Goal: Information Seeking & Learning: Compare options

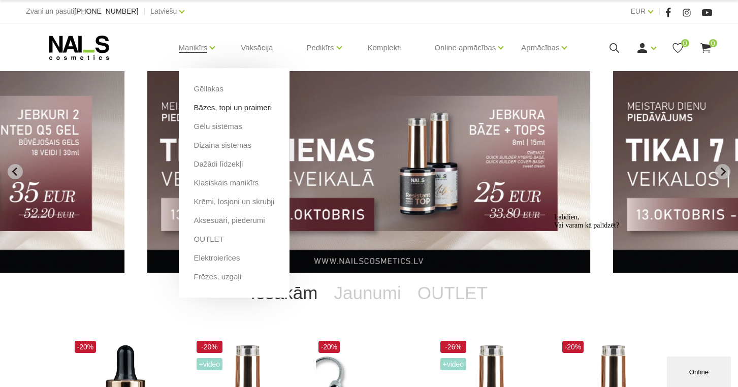
click at [240, 111] on link "Bāzes, topi un praimeri" at bounding box center [233, 107] width 78 height 11
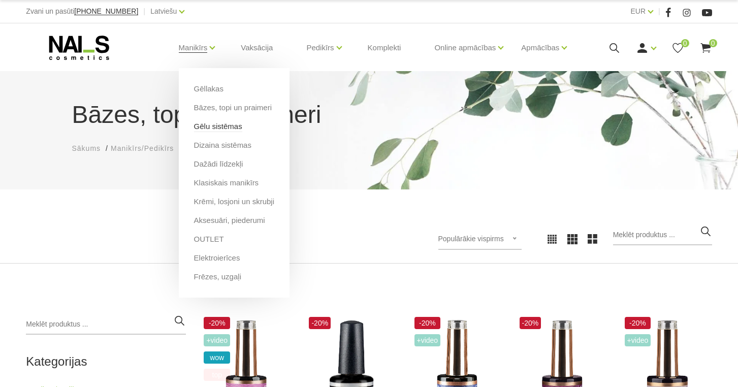
click at [241, 126] on link "Gēlu sistēmas" at bounding box center [218, 126] width 48 height 11
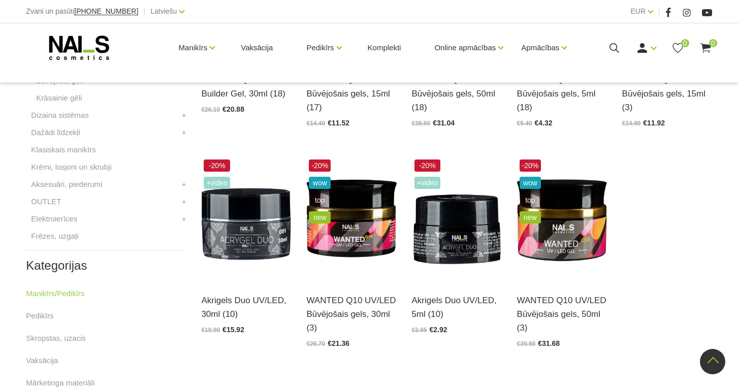
scroll to position [379, 0]
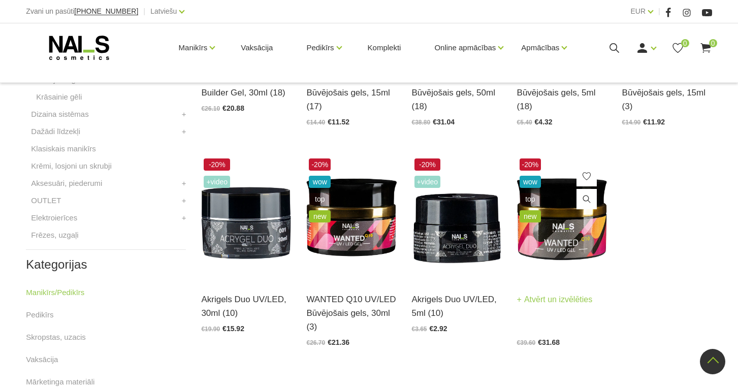
click at [548, 232] on img at bounding box center [562, 217] width 90 height 123
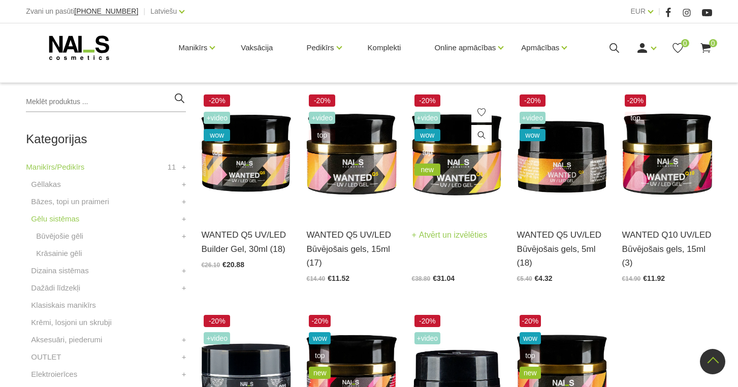
scroll to position [221, 0]
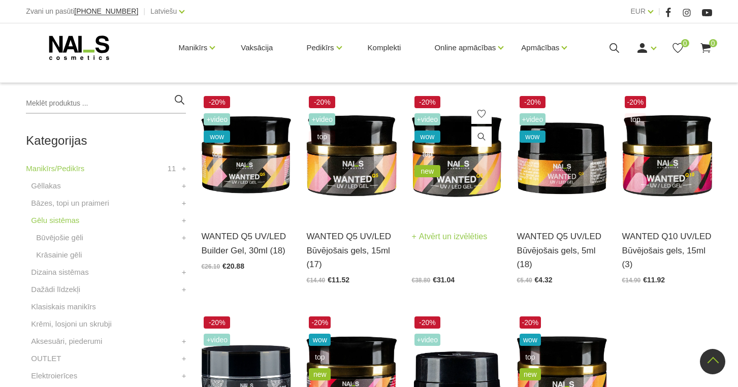
click at [467, 155] on img at bounding box center [457, 154] width 90 height 123
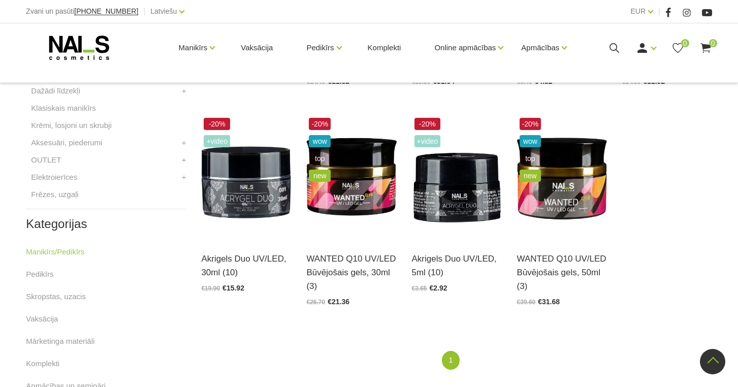
scroll to position [418, 0]
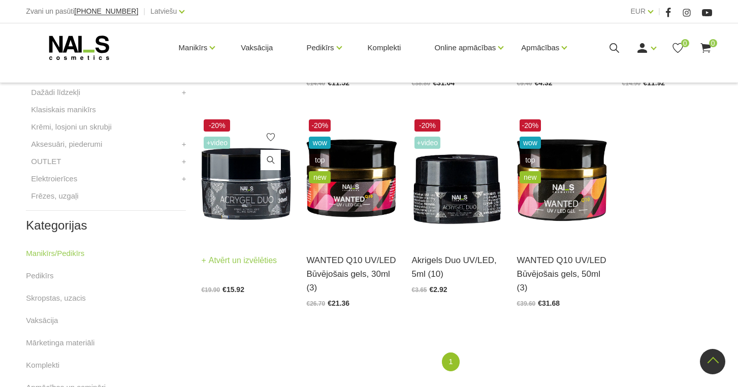
click at [238, 189] on img at bounding box center [246, 178] width 90 height 123
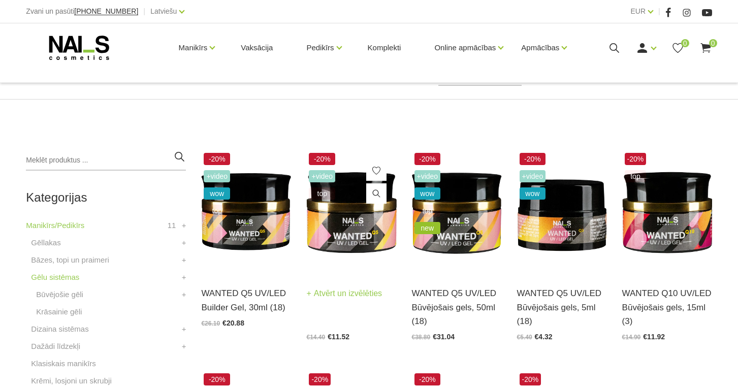
scroll to position [155, 0]
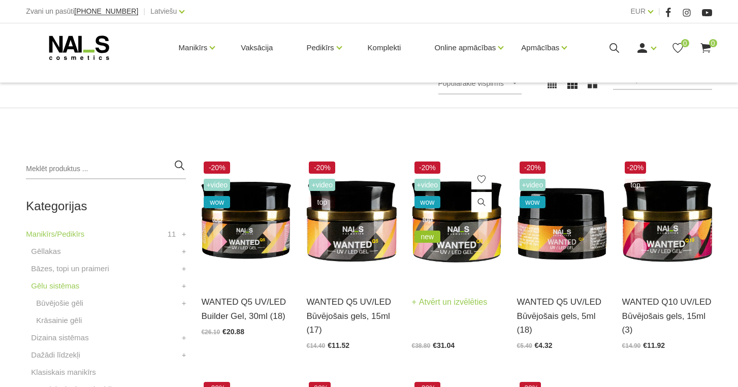
click at [468, 229] on img at bounding box center [457, 220] width 90 height 123
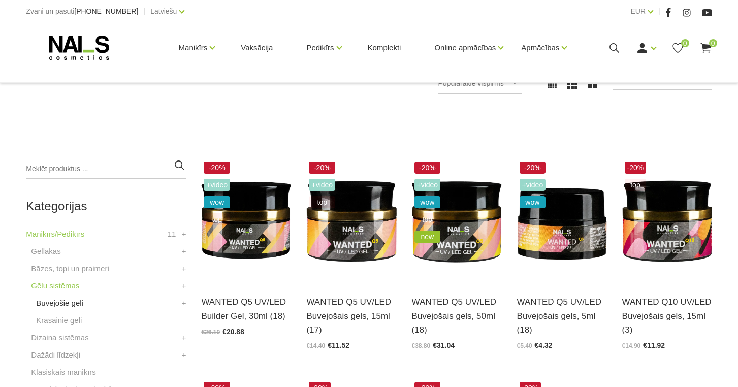
click at [70, 300] on link "Būvējošie gēli" at bounding box center [59, 303] width 47 height 12
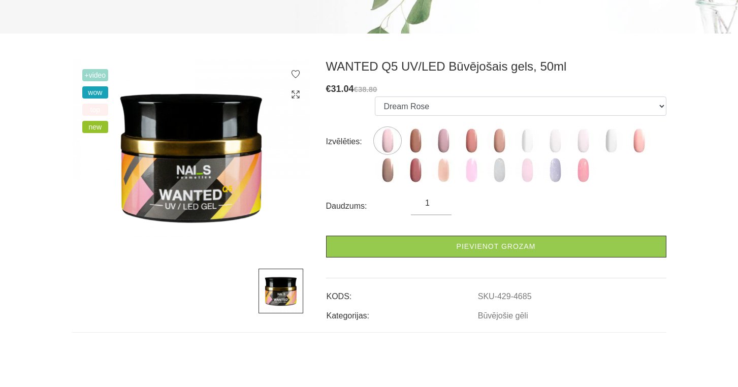
scroll to position [53, 0]
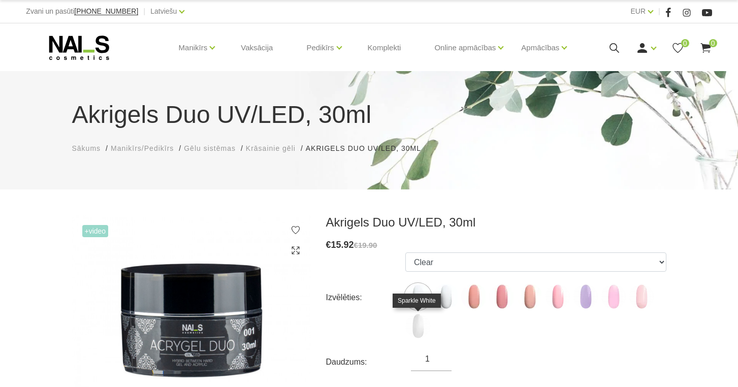
click at [414, 326] on img at bounding box center [417, 325] width 25 height 25
select select "6386"
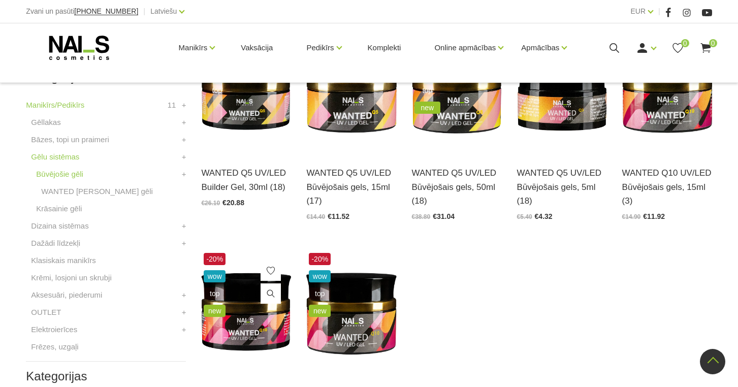
scroll to position [284, 0]
click at [72, 218] on li "Gēlu sistēmas Būvējošie gēli WANTED Būvējošie gēli + Krāsainie gēli +" at bounding box center [106, 185] width 160 height 69
click at [72, 209] on link "Krāsainie gēli" at bounding box center [59, 209] width 46 height 12
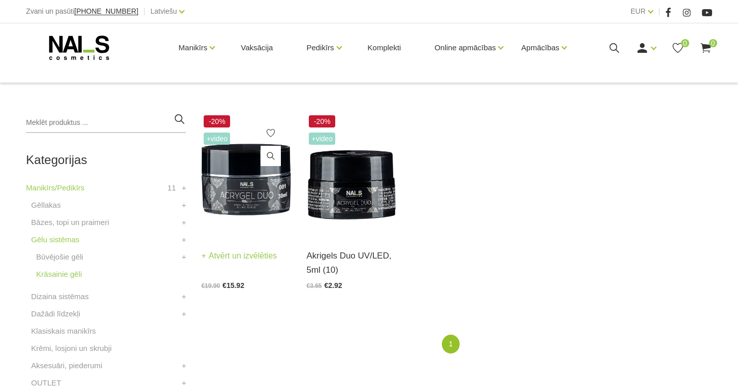
scroll to position [203, 0]
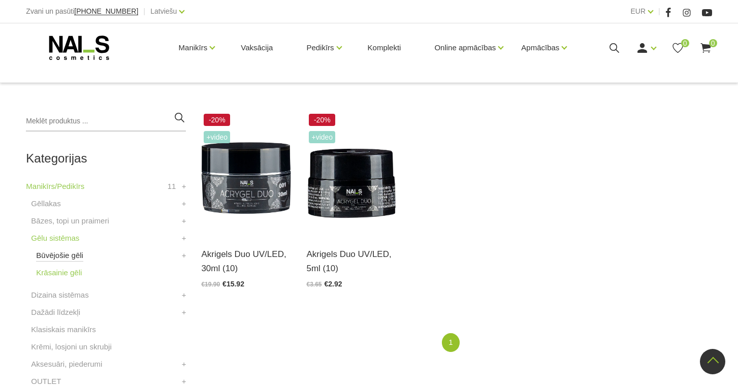
click at [61, 255] on link "Būvējošie gēli" at bounding box center [59, 255] width 47 height 12
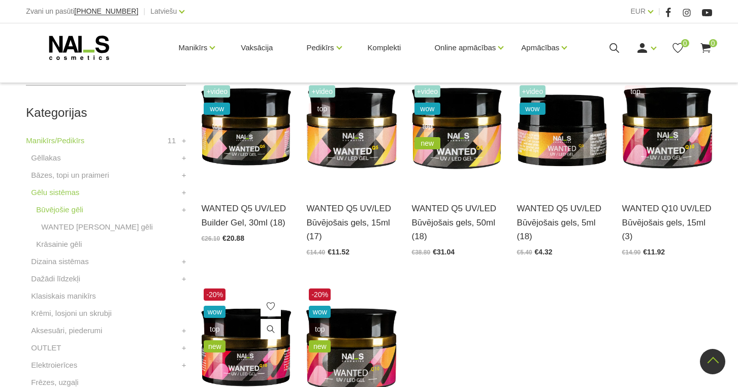
scroll to position [251, 0]
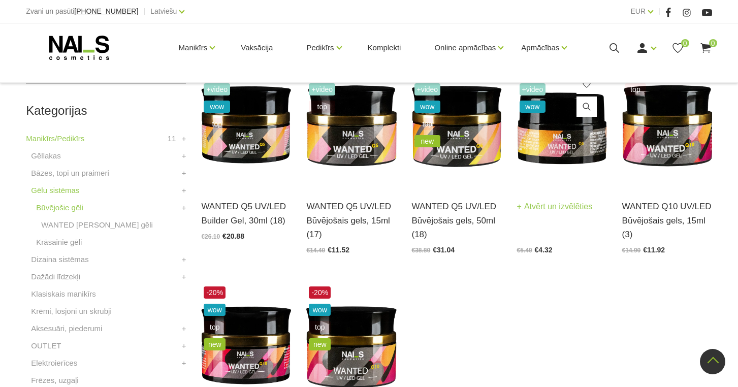
click at [544, 174] on img at bounding box center [562, 125] width 90 height 123
